Goal: Task Accomplishment & Management: Use online tool/utility

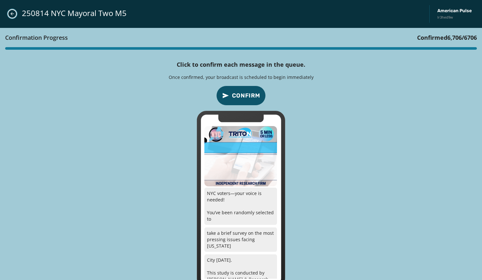
click at [14, 17] on button "Close admin drawer" at bounding box center [12, 13] width 9 height 9
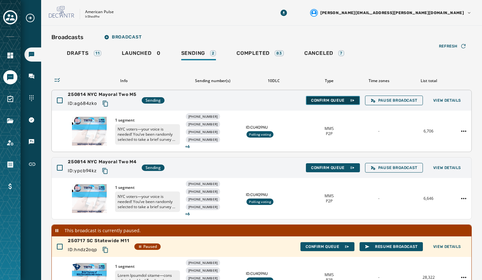
click at [321, 99] on span "Confirm Queue" at bounding box center [333, 100] width 44 height 5
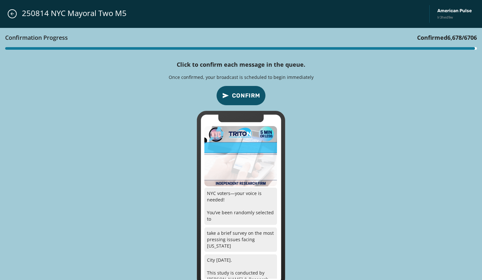
click at [238, 93] on span "Confirm" at bounding box center [246, 95] width 28 height 9
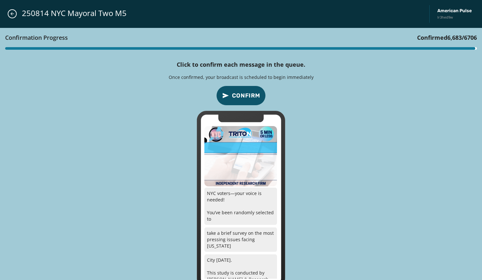
click at [238, 93] on span "Confirm" at bounding box center [246, 95] width 28 height 9
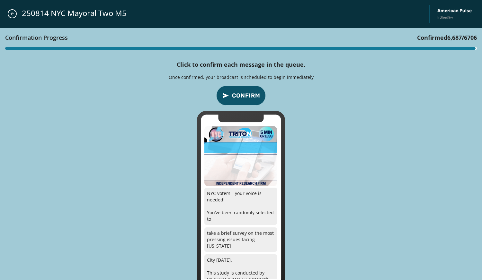
click at [238, 93] on span "Confirm" at bounding box center [246, 95] width 28 height 9
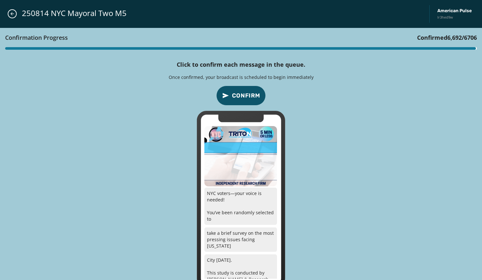
click at [238, 93] on span "Confirm" at bounding box center [246, 95] width 28 height 9
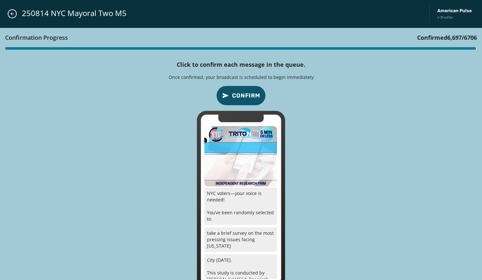
click at [238, 93] on span "Confirm" at bounding box center [246, 95] width 28 height 9
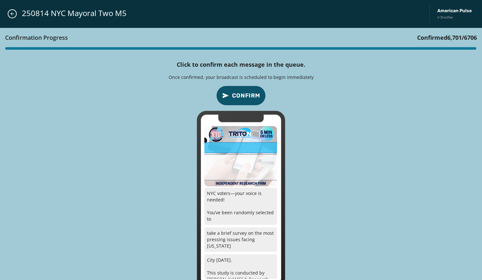
click at [238, 93] on span "Confirm" at bounding box center [246, 95] width 28 height 9
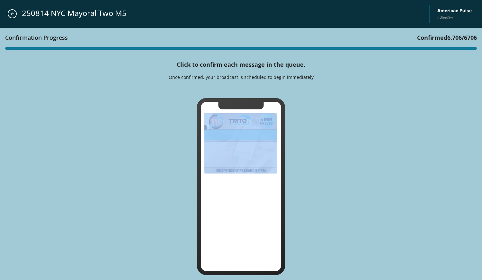
click at [238, 93] on div "Confirmation Progress Confirmed 6,706 / 6706 Click to confirm each message in t…" at bounding box center [241, 154] width 482 height 253
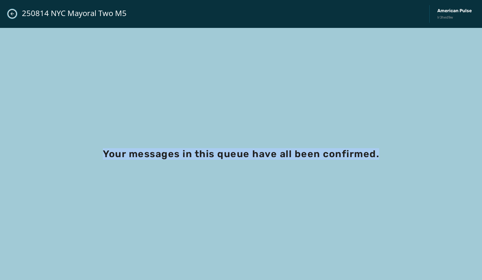
click at [14, 14] on icon "Close admin drawer" at bounding box center [12, 13] width 5 height 5
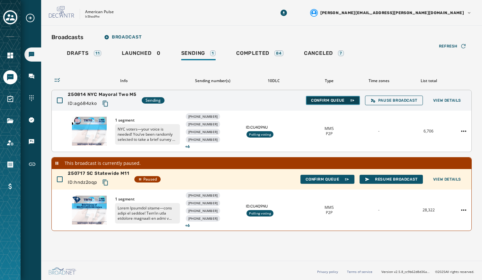
click at [336, 98] on span "Confirm Queue" at bounding box center [333, 100] width 44 height 5
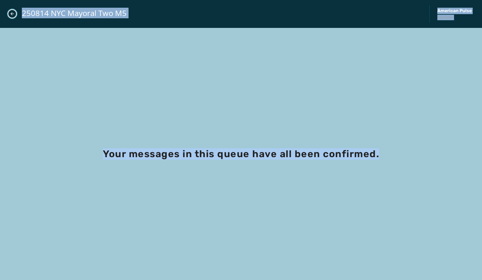
click at [13, 13] on icon "Close admin drawer" at bounding box center [12, 13] width 5 height 5
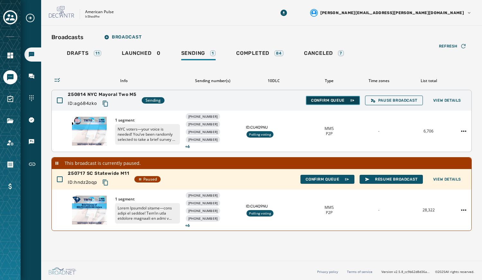
click at [336, 100] on span "Confirm Queue" at bounding box center [333, 100] width 44 height 5
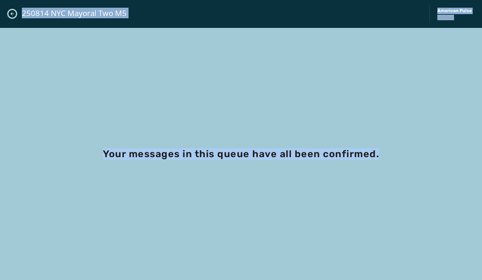
click at [15, 14] on button "Close admin drawer" at bounding box center [12, 13] width 9 height 9
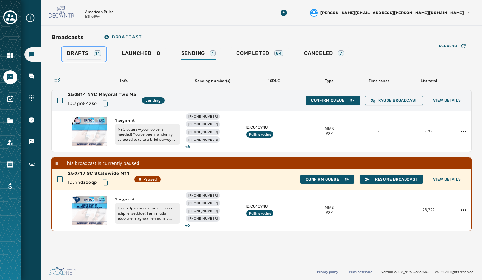
click at [79, 54] on span "Drafts" at bounding box center [78, 53] width 22 height 6
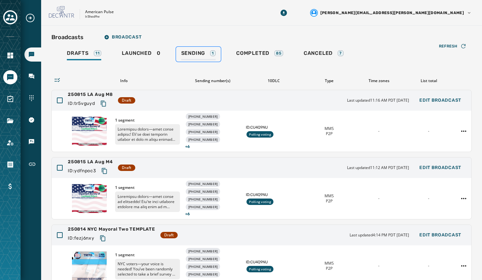
click at [195, 56] on span "Sending" at bounding box center [193, 53] width 24 height 6
